Goal: Task Accomplishment & Management: Manage account settings

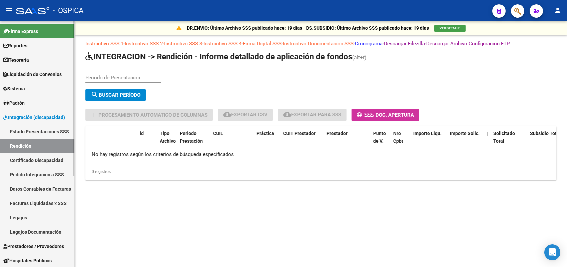
click at [34, 212] on link "Legajos" at bounding box center [37, 217] width 74 height 14
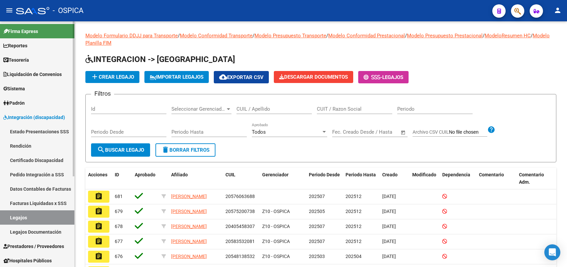
click at [45, 160] on link "Certificado Discapacidad" at bounding box center [37, 160] width 74 height 14
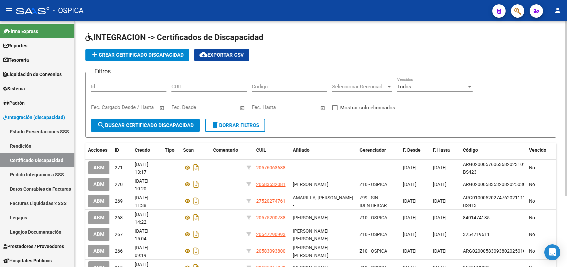
click at [211, 87] on input "CUIL" at bounding box center [208, 87] width 75 height 6
paste input "27-29865858-0"
click at [169, 123] on span "search Buscar Certificado Discapacidad" at bounding box center [145, 125] width 97 height 6
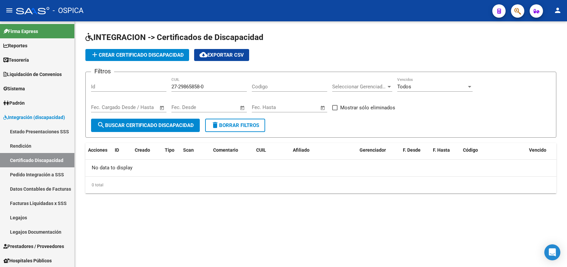
click at [167, 125] on span "search Buscar Certificado Discapacidad" at bounding box center [145, 125] width 97 height 6
click at [162, 125] on span "search Buscar Certificado Discapacidad" at bounding box center [145, 125] width 97 height 6
drag, startPoint x: 225, startPoint y: 84, endPoint x: 98, endPoint y: 87, distance: 127.1
click at [98, 87] on div "Filtros Id 27-29865858-0 CUIL Codigo Seleccionar Gerenciador Seleccionar Gerenc…" at bounding box center [321, 97] width 460 height 41
paste input "0-53149283-9"
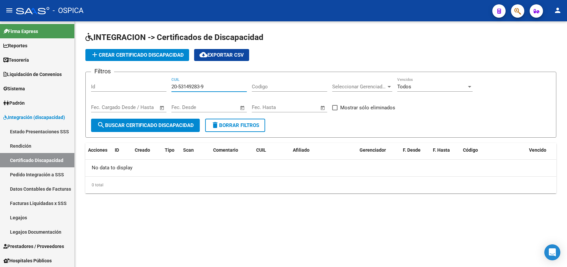
click at [159, 119] on button "search Buscar Certificado Discapacidad" at bounding box center [145, 125] width 109 height 13
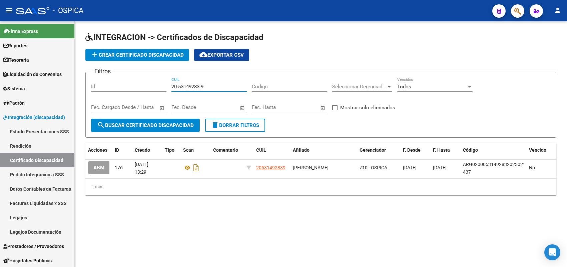
drag, startPoint x: 219, startPoint y: 83, endPoint x: 162, endPoint y: 85, distance: 57.1
click at [162, 85] on div "Filtros Id 20-53149283-9 CUIL Codigo Seleccionar Gerenciador Seleccionar Gerenc…" at bounding box center [321, 97] width 460 height 41
paste input "7-55294699-0"
click at [161, 119] on button "search Buscar Certificado Discapacidad" at bounding box center [145, 125] width 109 height 13
drag, startPoint x: 221, startPoint y: 84, endPoint x: 124, endPoint y: 84, distance: 96.7
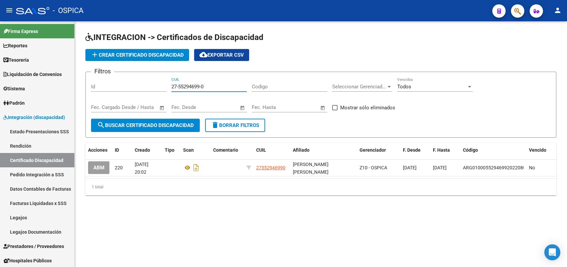
click at [124, 84] on div "Filtros Id 27-55294699-0 CUIL Codigo Seleccionar Gerenciador Seleccionar Gerenc…" at bounding box center [321, 97] width 460 height 41
paste input "0-58353208-1"
click at [179, 124] on span "search Buscar Certificado Discapacidad" at bounding box center [145, 125] width 97 height 6
drag, startPoint x: 219, startPoint y: 89, endPoint x: 153, endPoint y: 84, distance: 65.9
click at [153, 84] on div "Filtros Id 20-58353208-1 CUIL Codigo Seleccionar Gerenciador Seleccionar Gerenc…" at bounding box center [321, 97] width 460 height 41
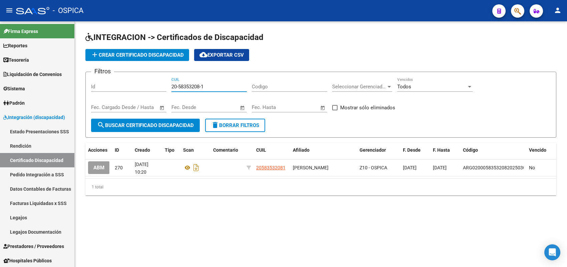
paste input
click at [171, 119] on button "search Buscar Certificado Discapacidad" at bounding box center [145, 125] width 109 height 13
drag, startPoint x: 224, startPoint y: 86, endPoint x: 150, endPoint y: 86, distance: 74.1
click at [150, 86] on div "Filtros Id 20-58353208-1 CUIL Codigo Seleccionar Gerenciador Seleccionar Gerenc…" at bounding box center [321, 97] width 460 height 41
paste input "7606368-8"
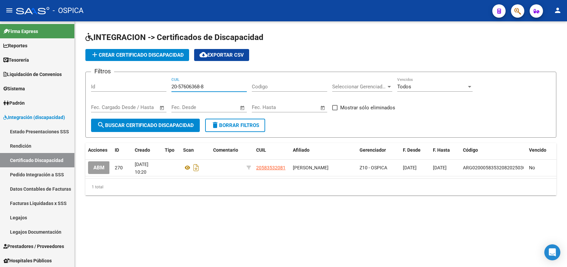
type input "20-57606368-8"
click at [174, 126] on span "search Buscar Certificado Discapacidad" at bounding box center [145, 125] width 97 height 6
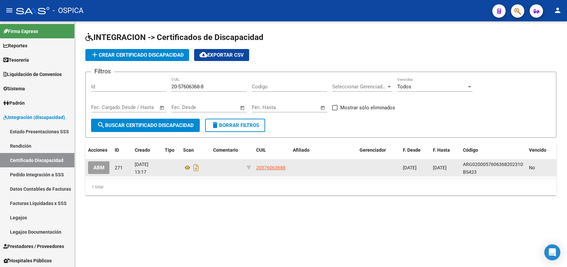
click at [99, 167] on span "ABM" at bounding box center [98, 168] width 11 height 6
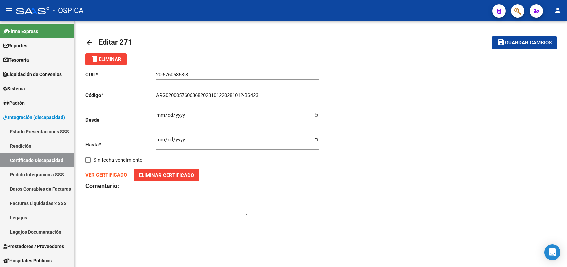
click at [91, 44] on mat-icon "arrow_back" at bounding box center [89, 43] width 8 height 8
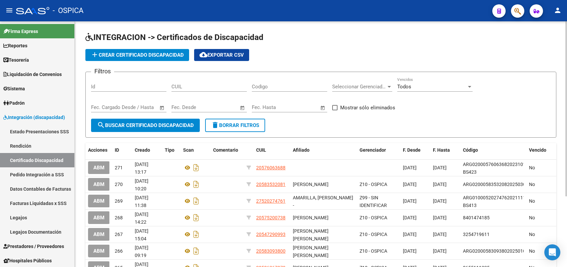
click at [205, 85] on input "CUIL" at bounding box center [208, 87] width 75 height 6
paste input "27-55294699-0"
click at [178, 120] on button "search Buscar Certificado Discapacidad" at bounding box center [145, 125] width 109 height 13
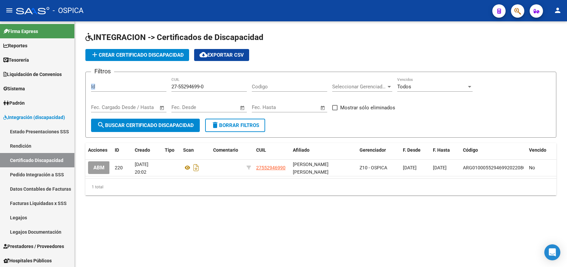
drag, startPoint x: 222, startPoint y: 82, endPoint x: 120, endPoint y: 82, distance: 102.1
click at [120, 82] on div "Filtros Id 27-55294699-0 CUIL Codigo Seleccionar Gerenciador Seleccionar Gerenc…" at bounding box center [321, 97] width 460 height 41
click at [222, 90] on div "27-55294699-0 CUIL" at bounding box center [208, 84] width 75 height 14
drag, startPoint x: 222, startPoint y: 87, endPoint x: 145, endPoint y: 86, distance: 77.4
click at [145, 86] on div "Filtros Id 27-55294699-0 CUIL Codigo Seleccionar Gerenciador Seleccionar Gerenc…" at bounding box center [321, 97] width 460 height 41
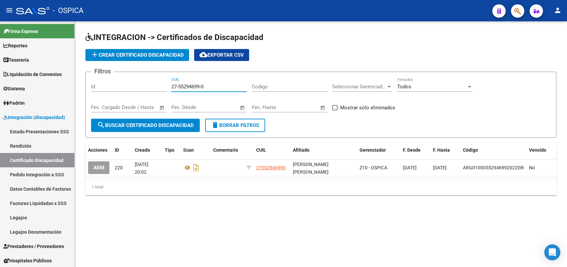
paste input "0-58353208-1"
click at [172, 125] on span "search Buscar Certificado Discapacidad" at bounding box center [145, 125] width 97 height 6
drag, startPoint x: 218, startPoint y: 87, endPoint x: 160, endPoint y: 86, distance: 58.4
click at [160, 86] on div "Filtros Id 20-58353208-1 CUIL Codigo Seleccionar Gerenciador Seleccionar Gerenc…" at bounding box center [321, 97] width 460 height 41
paste input "7606368-8"
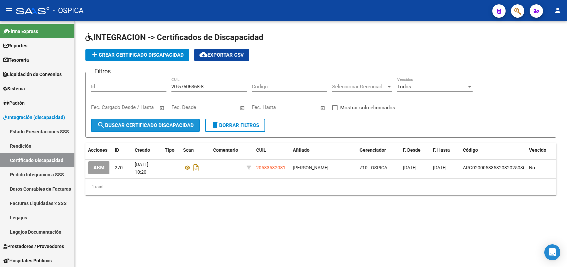
click at [150, 129] on button "search Buscar Certificado Discapacidad" at bounding box center [145, 125] width 109 height 13
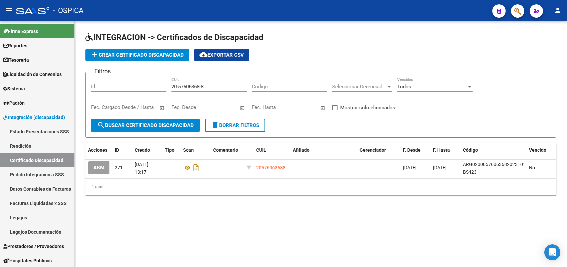
drag, startPoint x: 233, startPoint y: 80, endPoint x: 229, endPoint y: 84, distance: 5.4
click at [230, 82] on div "20-57606368-8 CUIL" at bounding box center [208, 84] width 75 height 14
drag, startPoint x: 227, startPoint y: 87, endPoint x: 127, endPoint y: 89, distance: 100.4
click at [127, 89] on div "Filtros Id 20-57606368-8 CUIL Codigo Seleccionar Gerenciador Seleccionar Gerenc…" at bounding box center [321, 97] width 460 height 41
paste input "3149283-9"
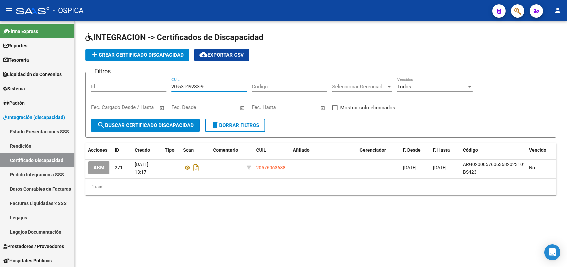
click at [173, 122] on button "search Buscar Certificado Discapacidad" at bounding box center [145, 125] width 109 height 13
click at [211, 87] on input "20-53149283-9" at bounding box center [208, 87] width 75 height 6
drag, startPoint x: 214, startPoint y: 83, endPoint x: 149, endPoint y: 82, distance: 65.7
click at [149, 82] on div "Filtros Id 20-53149283-9 CUIL Codigo Seleccionar Gerenciador Seleccionar Gerenc…" at bounding box center [321, 97] width 460 height 41
paste input "8353208-1"
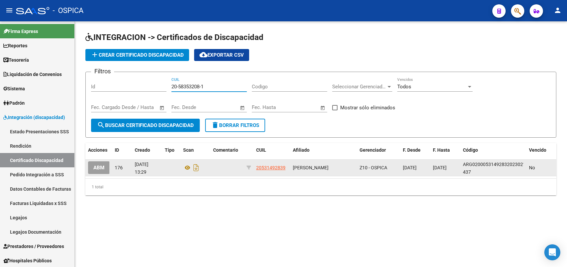
type input "20-58353208-1"
click at [99, 165] on span "ABM" at bounding box center [98, 168] width 11 height 6
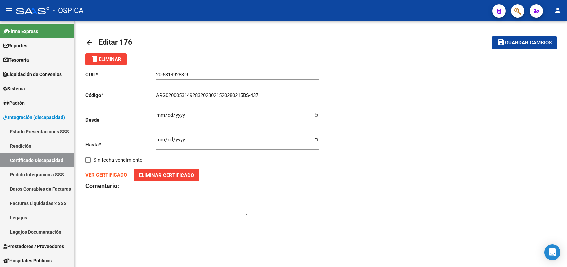
click at [92, 42] on mat-icon "arrow_back" at bounding box center [89, 43] width 8 height 8
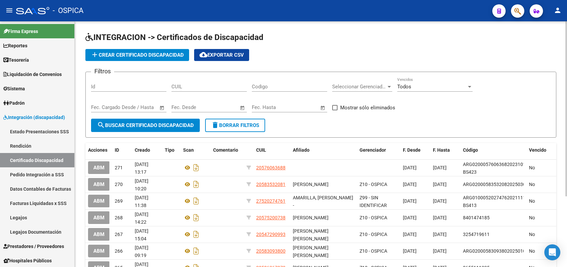
click at [221, 85] on input "CUIL" at bounding box center [208, 87] width 75 height 6
paste input "20-58353208-1"
type input "20-58353208-1"
click at [182, 122] on span "search Buscar Certificado Discapacidad" at bounding box center [145, 125] width 97 height 6
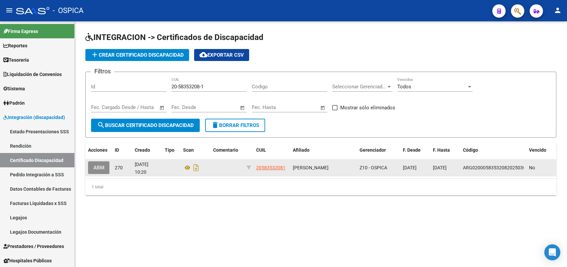
click at [104, 167] on span "ABM" at bounding box center [98, 168] width 11 height 6
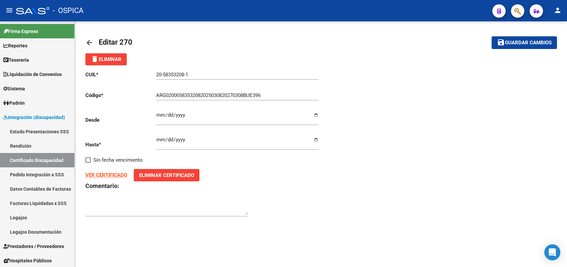
click at [541, 41] on span "Guardar cambios" at bounding box center [528, 43] width 47 height 6
click at [514, 40] on span "Guardar cambios" at bounding box center [528, 43] width 47 height 6
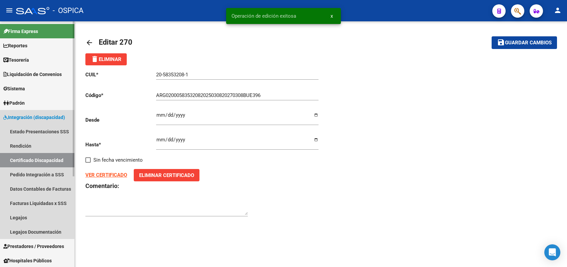
click at [34, 156] on link "Certificado Discapacidad" at bounding box center [37, 160] width 74 height 14
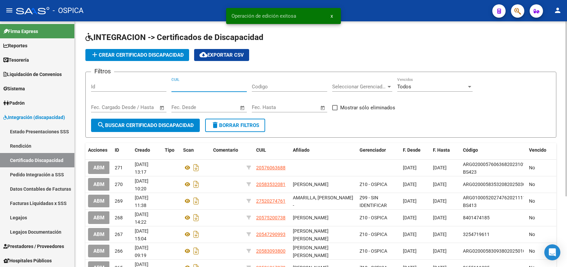
click at [191, 89] on input "CUIL" at bounding box center [208, 87] width 75 height 6
paste input "20-57606368-8"
type input "20-57606368-8"
click at [153, 127] on span "search Buscar Certificado Discapacidad" at bounding box center [145, 125] width 97 height 6
